Goal: Task Accomplishment & Management: Manage account settings

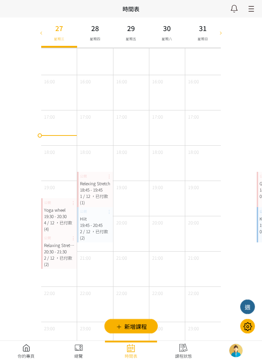
scroll to position [310, 0]
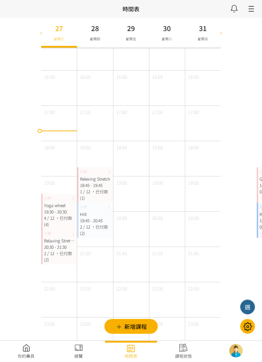
click at [55, 244] on div "20:30 - 21:30" at bounding box center [59, 247] width 30 height 6
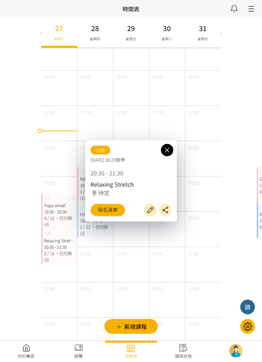
click at [122, 216] on link "報名清單" at bounding box center [108, 210] width 35 height 12
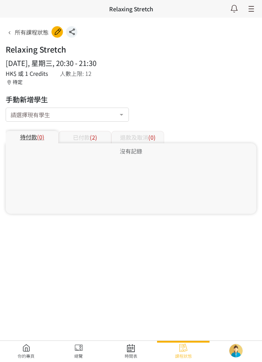
click at [87, 135] on div "已付款 (2)" at bounding box center [85, 137] width 53 height 12
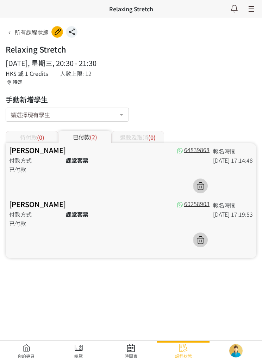
click at [136, 352] on link at bounding box center [131, 351] width 53 height 16
